Goal: Information Seeking & Learning: Learn about a topic

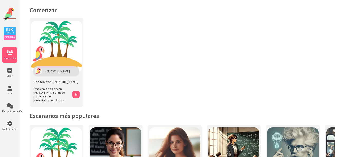
scroll to position [77, 0]
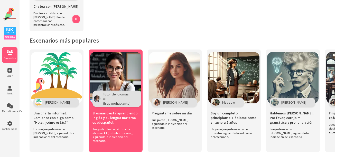
click at [128, 103] on div "Tutor de idiomas A1 (hispanohablante)" at bounding box center [117, 99] width 49 height 16
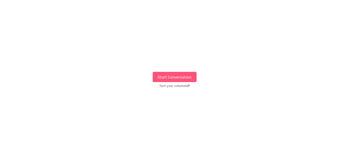
click at [184, 81] on button "Start Conversation" at bounding box center [175, 77] width 44 height 10
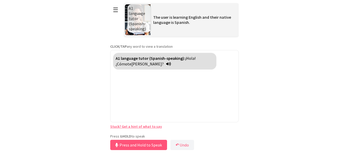
click at [151, 134] on div "**********" at bounding box center [174, 76] width 128 height 152
click at [144, 144] on button "Press and Hold to Speak" at bounding box center [138, 145] width 57 height 10
click at [144, 144] on button "Release to Stop Speaking" at bounding box center [137, 145] width 55 height 10
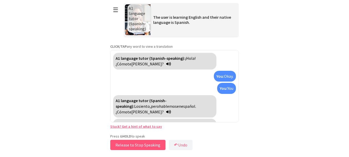
scroll to position [15, 0]
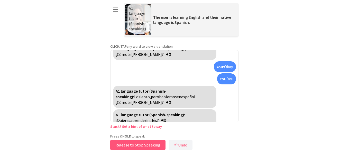
click at [144, 144] on button "Release to Stop Speaking" at bounding box center [137, 145] width 55 height 10
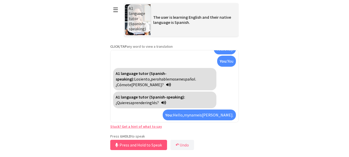
scroll to position [39, 0]
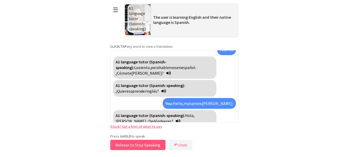
click at [154, 145] on button "Release to Stop Speaking" at bounding box center [137, 145] width 55 height 10
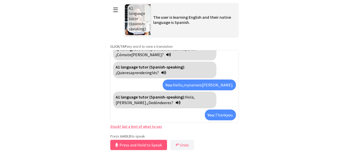
scroll to position [69, 0]
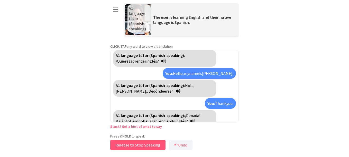
click at [154, 143] on button "Release to Stop Speaking" at bounding box center [137, 145] width 55 height 10
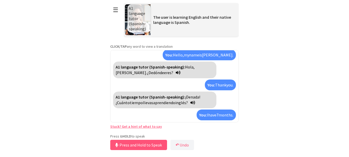
scroll to position [99, 0]
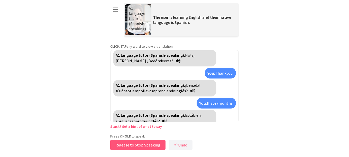
click at [153, 142] on button "Release to Stop Speaking" at bounding box center [137, 145] width 55 height 10
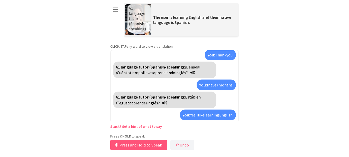
scroll to position [135, 0]
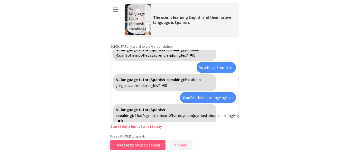
click at [141, 145] on button "Release to Stop Speaking" at bounding box center [137, 145] width 55 height 10
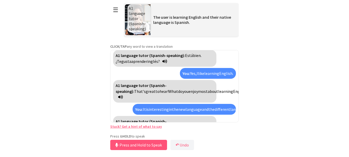
scroll to position [188, 0]
